Goal: Book appointment/travel/reservation

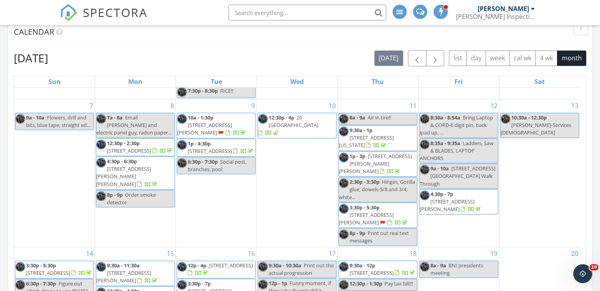
scroll to position [131, 0]
click at [430, 57] on button "button" at bounding box center [435, 58] width 19 height 16
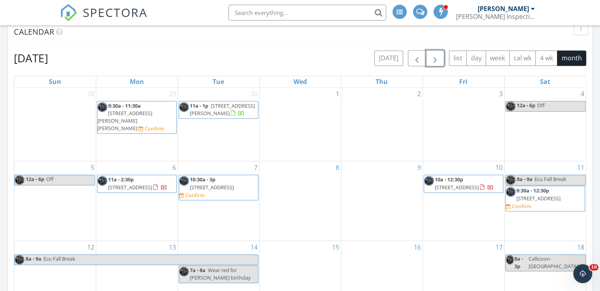
click at [145, 184] on span "16 Manchur Ct, Flemington 08822" at bounding box center [130, 187] width 44 height 7
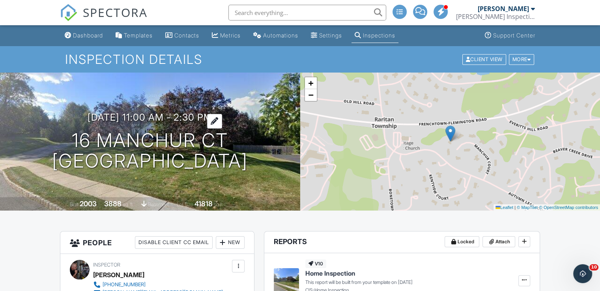
click at [159, 117] on h3 "10/06/2025 11:00 am - 2:30 pm" at bounding box center [150, 117] width 125 height 11
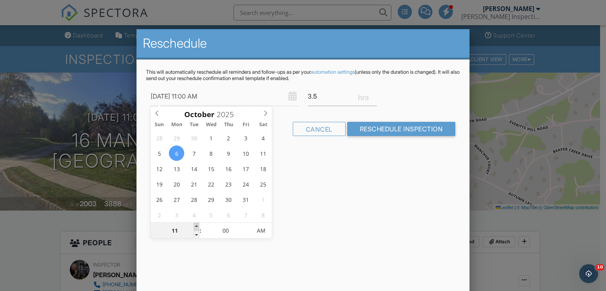
click at [197, 226] on span at bounding box center [197, 227] width 6 height 8
type input "10/06/2025 12:00 PM"
type input "12"
type input "10/06/2025 12:05 PM"
type input "05"
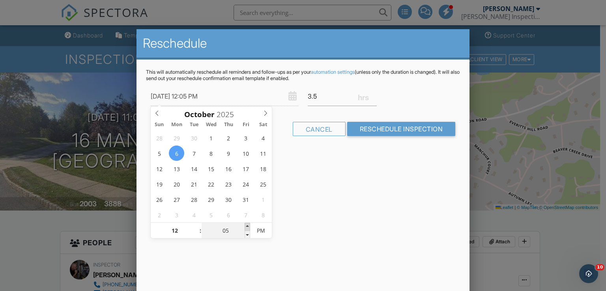
click at [247, 228] on span at bounding box center [248, 227] width 6 height 8
type input "10/06/2025 12:10 PM"
type input "10"
click at [247, 228] on span at bounding box center [248, 227] width 6 height 8
type input "10/06/2025 12:15 PM"
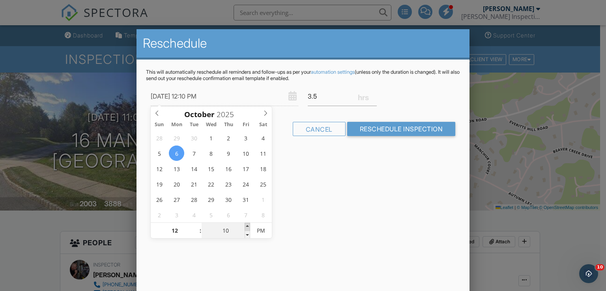
type input "15"
click at [247, 228] on span at bounding box center [248, 227] width 6 height 8
type input "10/06/2025 12:20 PM"
type input "20"
click at [247, 228] on span at bounding box center [248, 227] width 6 height 8
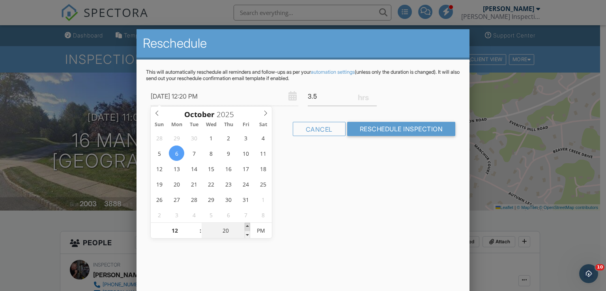
type input "10/06/2025 12:25 PM"
type input "25"
click at [247, 228] on span at bounding box center [248, 227] width 6 height 8
type input "[DATE] 12:30 PM"
type input "30"
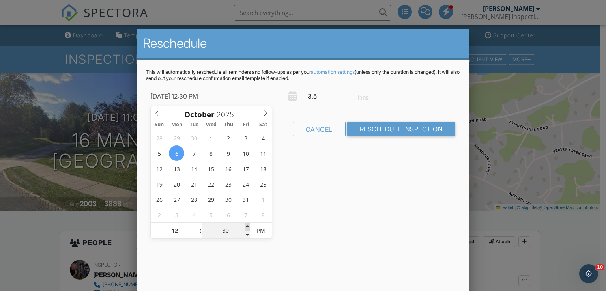
click at [247, 228] on span at bounding box center [248, 227] width 6 height 8
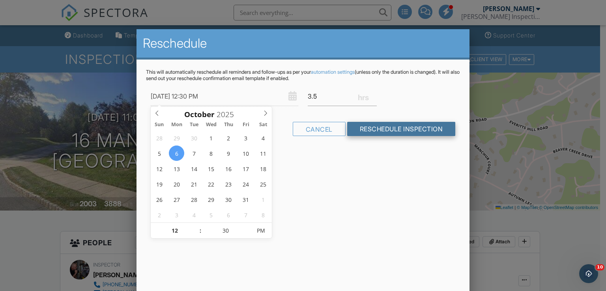
click at [419, 125] on input "Reschedule Inspection" at bounding box center [401, 129] width 109 height 14
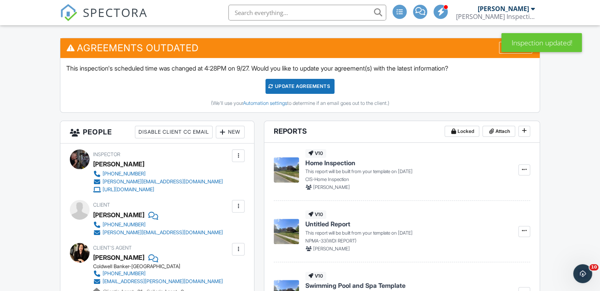
scroll to position [194, 0]
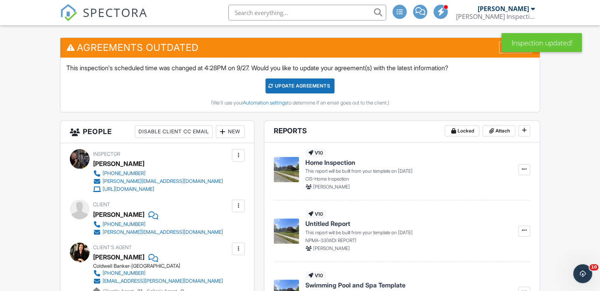
click at [297, 85] on div "Update Agreements" at bounding box center [300, 86] width 69 height 15
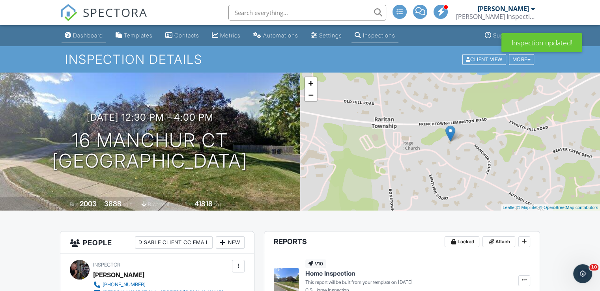
click at [81, 34] on div "Dashboard" at bounding box center [88, 35] width 30 height 7
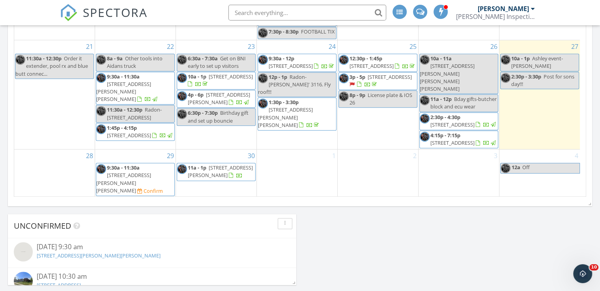
scroll to position [593, 0]
